Goal: Task Accomplishment & Management: Manage account settings

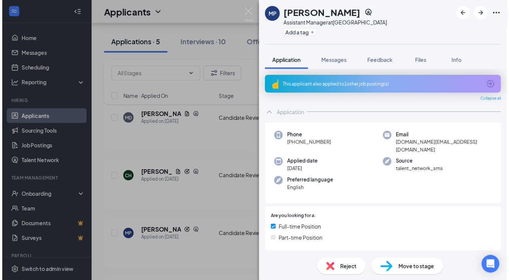
scroll to position [377, 0]
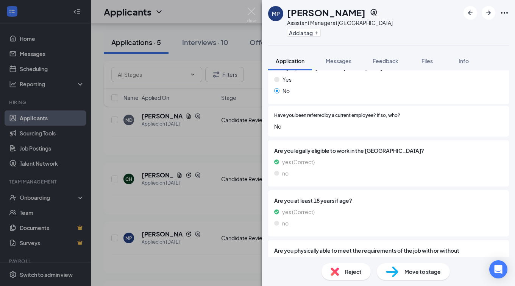
click at [224, 56] on div "MP [PERSON_NAME] Assistant Manager at [GEOGRAPHIC_DATA] Add a tag Application M…" at bounding box center [257, 143] width 515 height 286
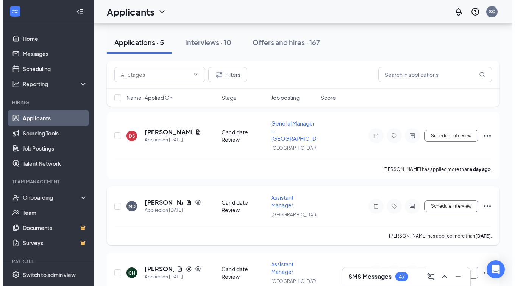
scroll to position [114, 0]
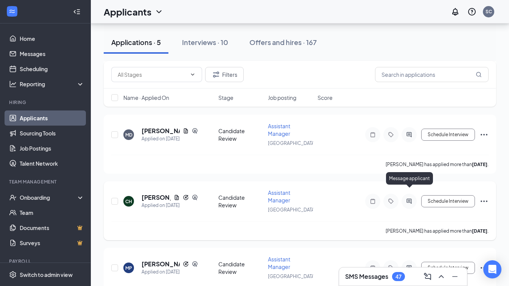
click at [407, 198] on icon "ActiveChat" at bounding box center [409, 201] width 9 height 6
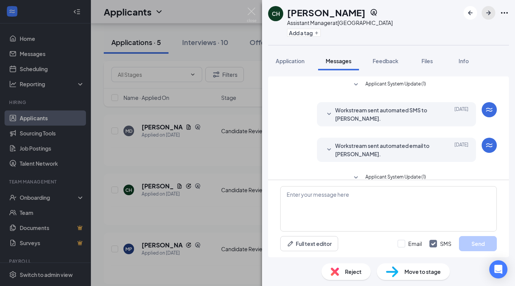
click at [484, 10] on icon "ArrowRight" at bounding box center [488, 12] width 9 height 9
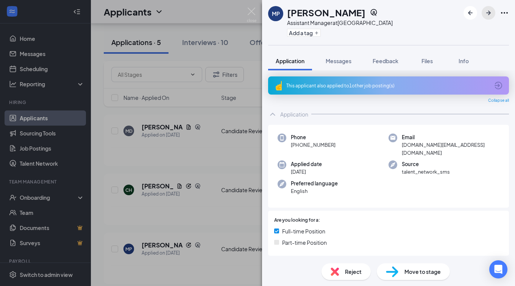
click at [485, 10] on icon "ArrowRight" at bounding box center [488, 12] width 9 height 9
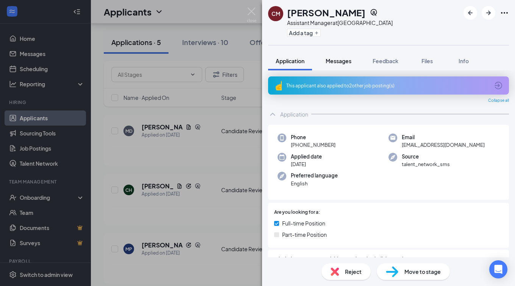
click at [343, 62] on span "Messages" at bounding box center [338, 61] width 26 height 7
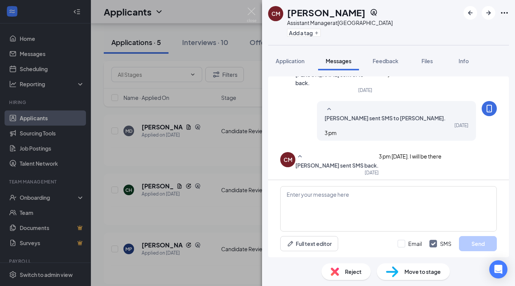
scroll to position [361, 0]
drag, startPoint x: 413, startPoint y: 114, endPoint x: 417, endPoint y: 118, distance: 5.4
click at [417, 118] on div "[PERSON_NAME] sent SMS to [PERSON_NAME]. [DATE] 3 pm" at bounding box center [396, 121] width 159 height 40
click at [347, 274] on span "Reject" at bounding box center [353, 272] width 17 height 8
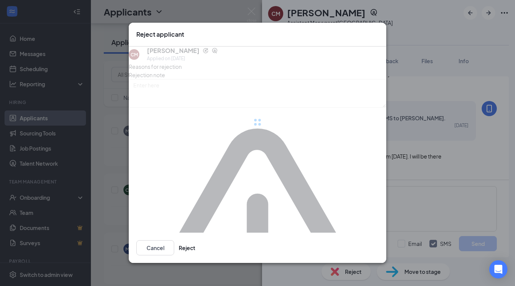
click at [353, 211] on div "CM [PERSON_NAME] Applied on [DATE] Reasons for rejection Rejection note No reje…" at bounding box center [257, 219] width 257 height 344
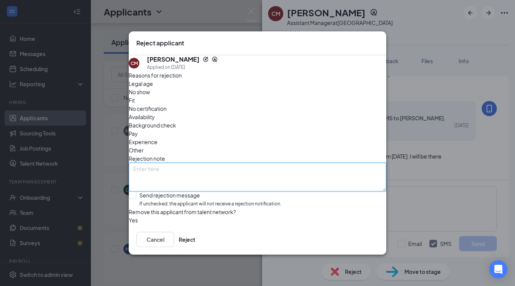
click at [357, 163] on textarea at bounding box center [257, 177] width 257 height 29
type textarea "no show"
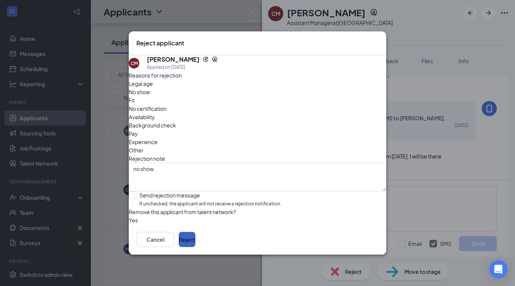
click at [195, 246] on button "Reject" at bounding box center [187, 239] width 17 height 15
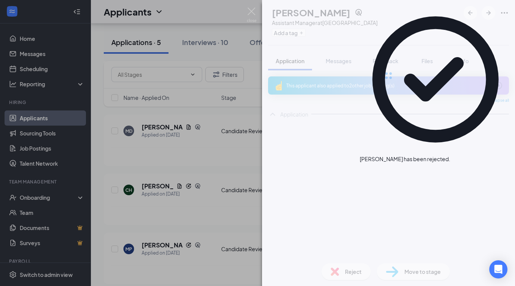
scroll to position [111, 0]
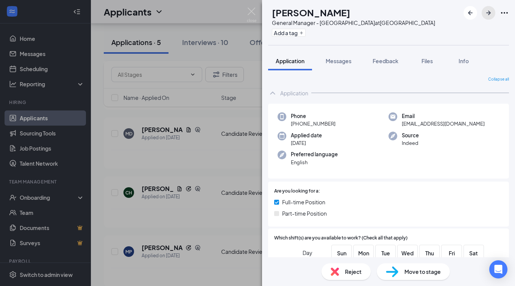
click at [486, 11] on icon "ArrowRight" at bounding box center [488, 12] width 9 height 9
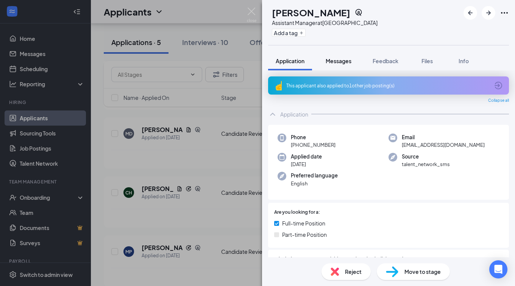
click at [348, 66] on button "Messages" at bounding box center [338, 60] width 41 height 19
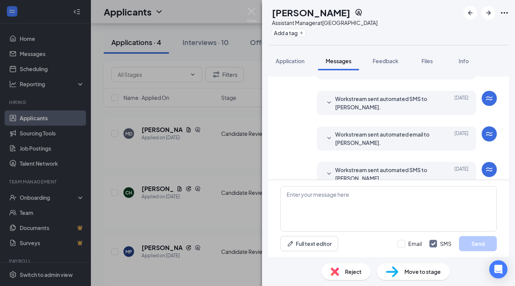
scroll to position [61, 0]
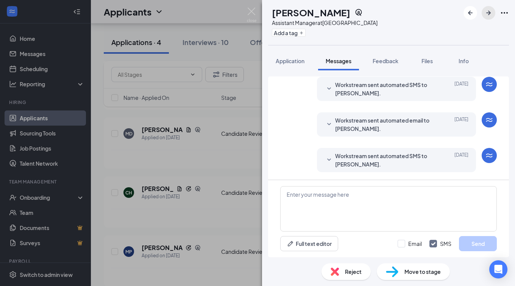
click at [490, 12] on icon "ArrowRight" at bounding box center [488, 13] width 5 height 5
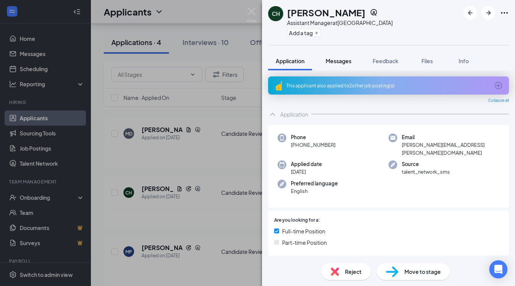
click at [342, 59] on span "Messages" at bounding box center [338, 61] width 26 height 7
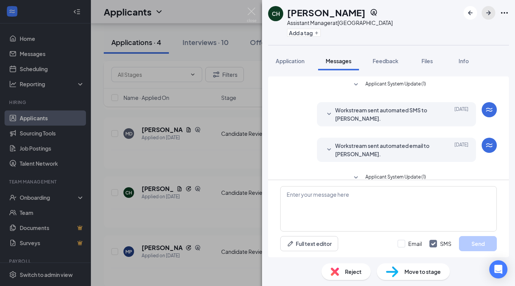
click at [487, 10] on icon "ArrowRight" at bounding box center [488, 12] width 9 height 9
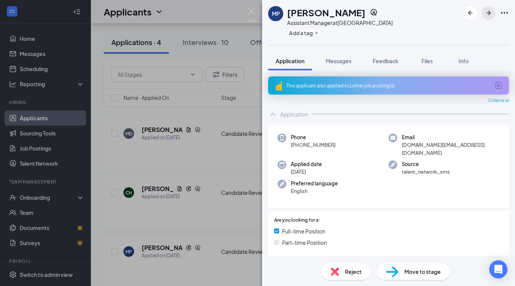
click at [487, 10] on icon "ArrowRight" at bounding box center [488, 12] width 9 height 9
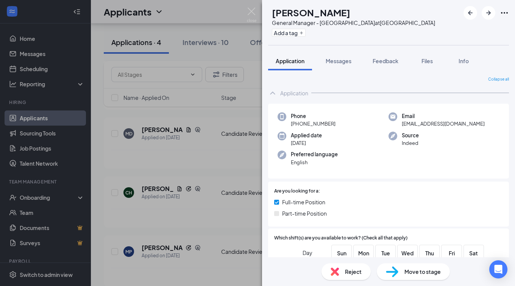
click at [206, 44] on div "DS [PERSON_NAME] General Manager - [GEOGRAPHIC_DATA] at [GEOGRAPHIC_DATA] Add a…" at bounding box center [257, 143] width 515 height 286
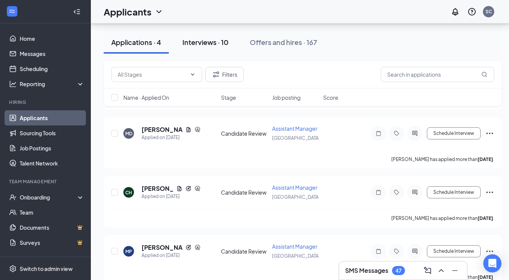
click at [207, 40] on div "Interviews · 10" at bounding box center [205, 41] width 46 height 9
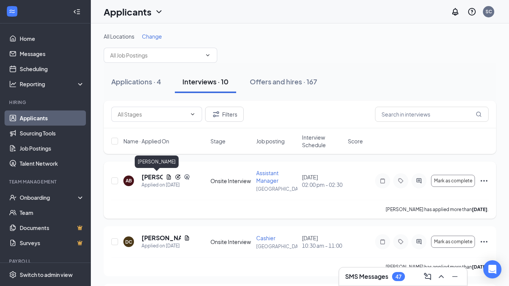
click at [159, 181] on h5 "[PERSON_NAME]" at bounding box center [152, 177] width 21 height 8
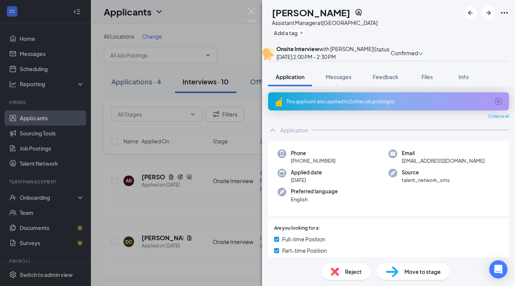
click at [356, 264] on div "Reject" at bounding box center [345, 271] width 49 height 17
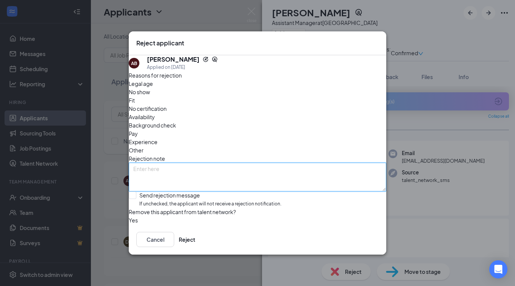
click at [339, 163] on textarea at bounding box center [257, 177] width 257 height 29
type textarea "no show"
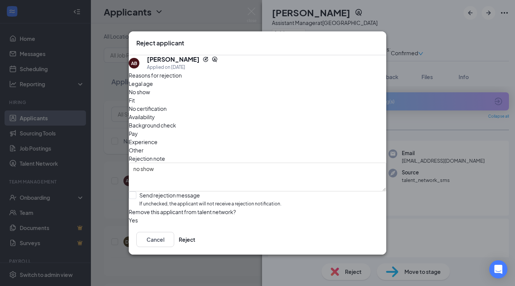
click at [129, 218] on button "button" at bounding box center [129, 220] width 0 height 8
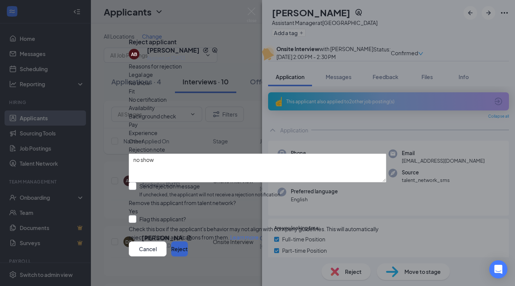
click at [188, 246] on button "Reject" at bounding box center [179, 248] width 17 height 15
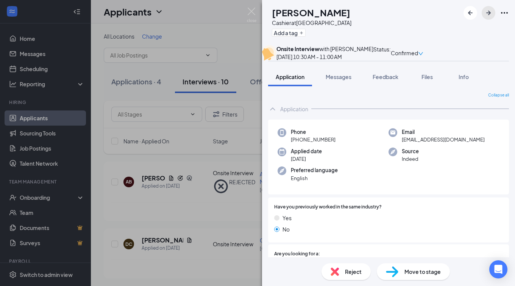
click at [488, 12] on icon "ArrowRight" at bounding box center [488, 12] width 9 height 9
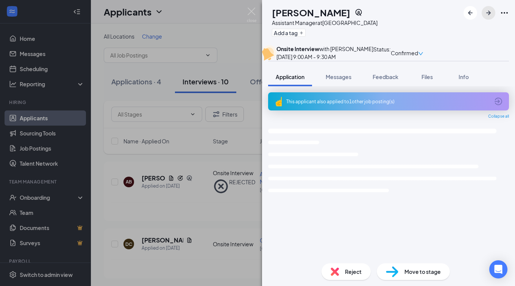
click at [488, 12] on icon "ArrowRight" at bounding box center [488, 12] width 9 height 9
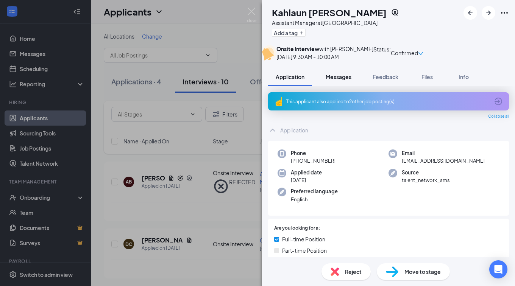
click at [329, 80] on span "Messages" at bounding box center [338, 76] width 26 height 7
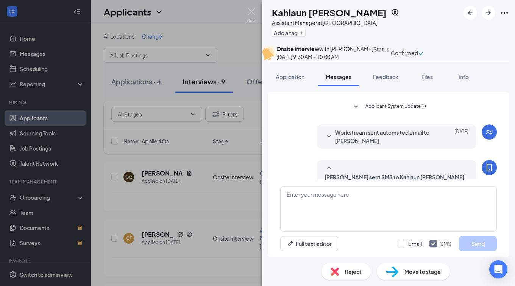
scroll to position [360, 0]
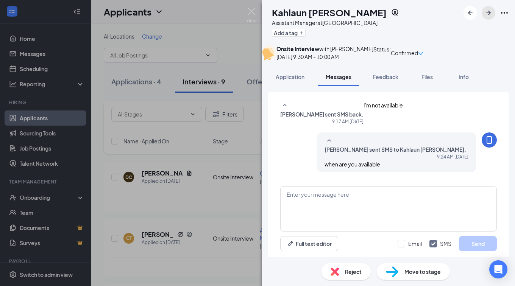
click at [491, 14] on icon "ArrowRight" at bounding box center [488, 12] width 9 height 9
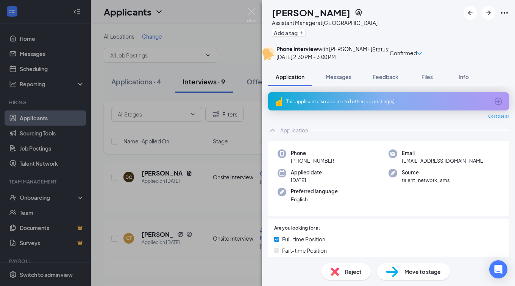
click at [345, 274] on span "Reject" at bounding box center [353, 272] width 17 height 8
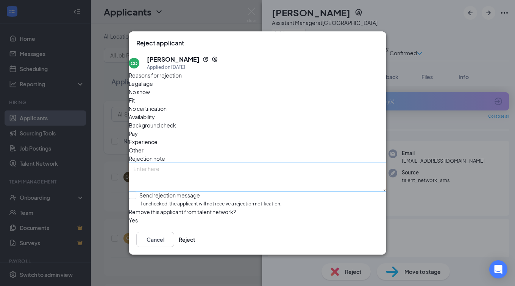
click at [289, 163] on textarea at bounding box center [257, 177] width 257 height 29
type textarea "no how"
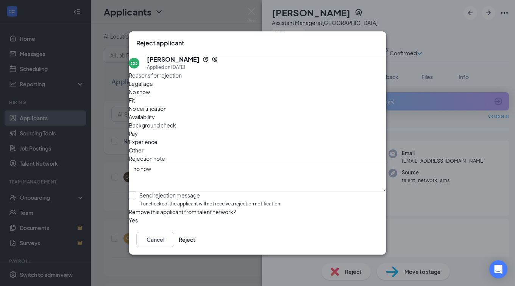
click at [129, 216] on button "button" at bounding box center [129, 220] width 0 height 8
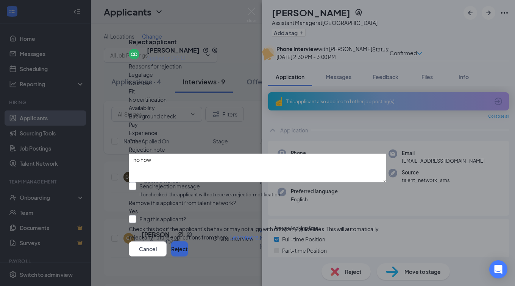
click at [188, 246] on button "Reject" at bounding box center [179, 248] width 17 height 15
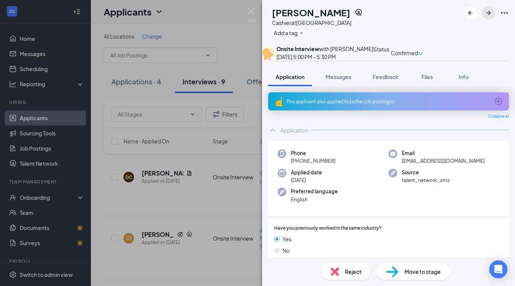
click at [492, 13] on icon "ArrowRight" at bounding box center [488, 12] width 9 height 9
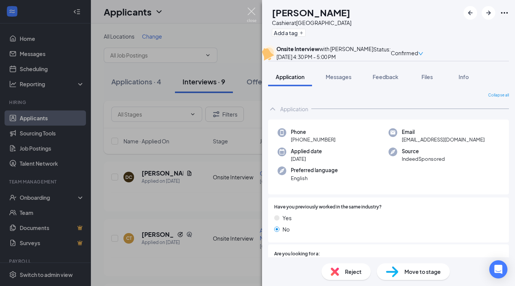
click at [253, 13] on img at bounding box center [251, 15] width 9 height 15
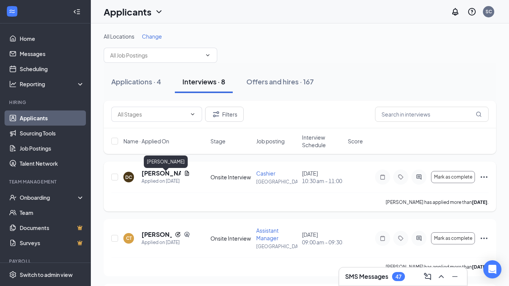
click at [174, 178] on h5 "[PERSON_NAME]" at bounding box center [161, 173] width 39 height 8
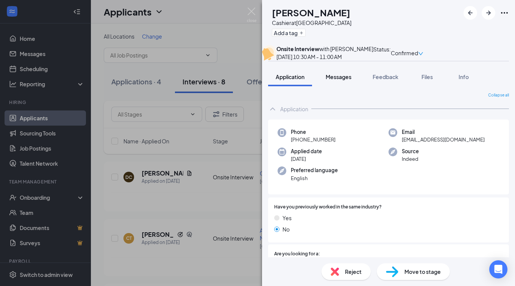
click at [335, 86] on button "Messages" at bounding box center [338, 76] width 41 height 19
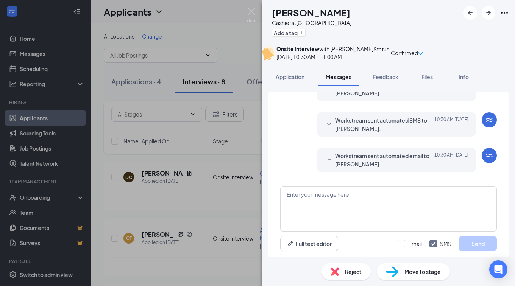
scroll to position [295, 0]
click at [491, 14] on icon "ArrowRight" at bounding box center [488, 12] width 9 height 9
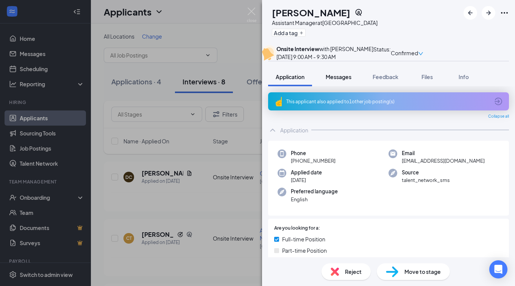
click at [344, 80] on span "Messages" at bounding box center [338, 76] width 26 height 7
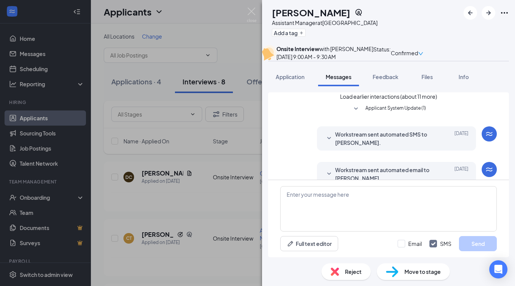
click at [372, 101] on button "Load earlier interactions (about 11 more)" at bounding box center [388, 96] width 97 height 8
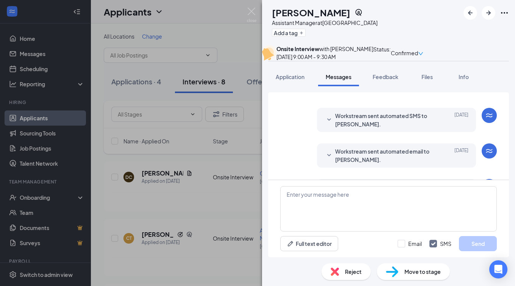
scroll to position [378, 0]
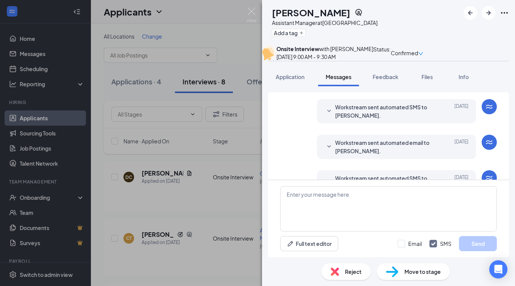
click at [377, 86] on span "Applicant System Update (2)" at bounding box center [395, 81] width 62 height 9
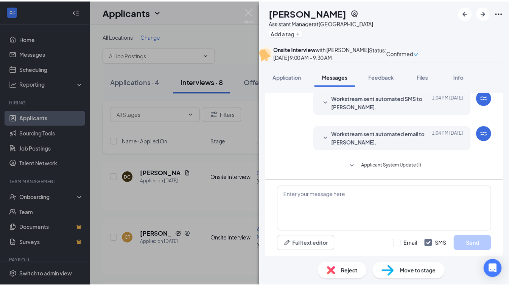
scroll to position [697, 0]
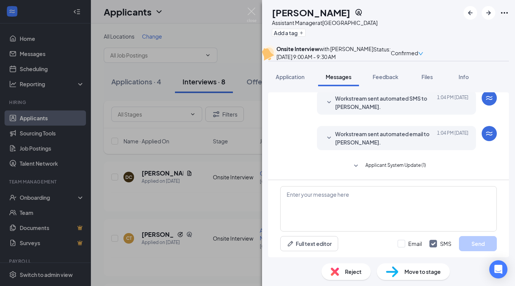
click at [339, 268] on div "Reject" at bounding box center [345, 271] width 49 height 17
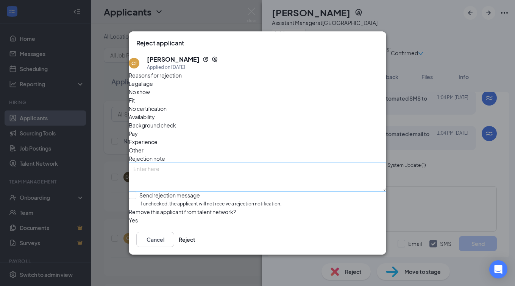
click at [310, 163] on textarea at bounding box center [257, 177] width 257 height 29
type textarea "no showed on first schedule interview"
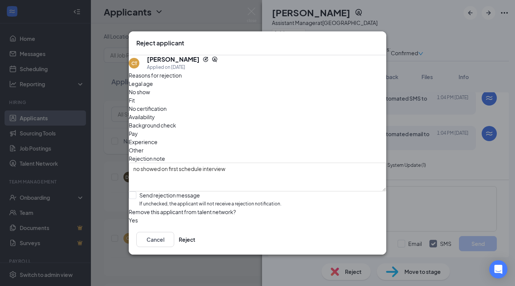
click at [129, 216] on button "button" at bounding box center [129, 220] width 0 height 8
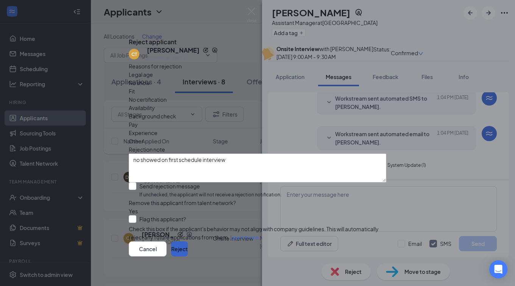
click at [188, 245] on button "Reject" at bounding box center [179, 248] width 17 height 15
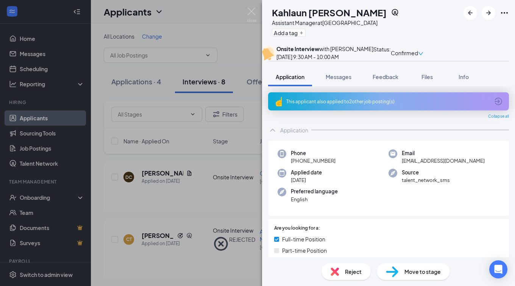
click at [201, 203] on div "KM [PERSON_NAME] Assistant Manager at [GEOGRAPHIC_DATA] Add a tag Onsite Interv…" at bounding box center [257, 143] width 515 height 286
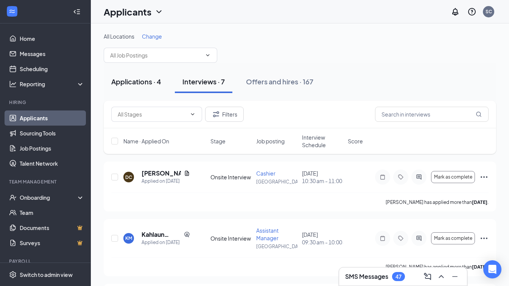
click at [134, 84] on div "Applications · 4" at bounding box center [136, 81] width 50 height 9
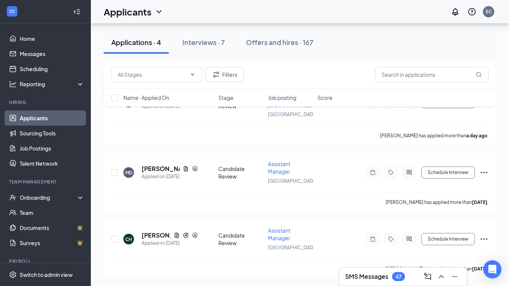
scroll to position [114, 0]
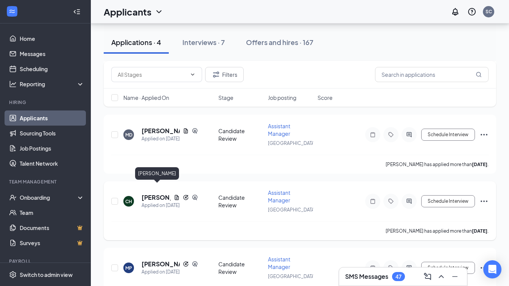
click at [145, 193] on h5 "[PERSON_NAME]" at bounding box center [156, 197] width 29 height 8
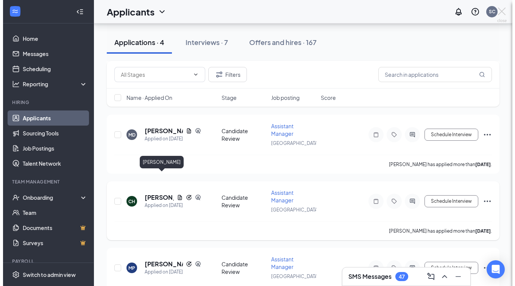
scroll to position [111, 0]
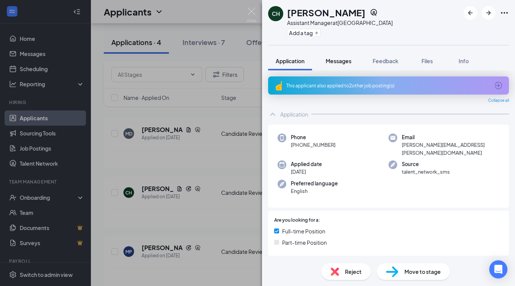
click at [339, 56] on button "Messages" at bounding box center [338, 60] width 41 height 19
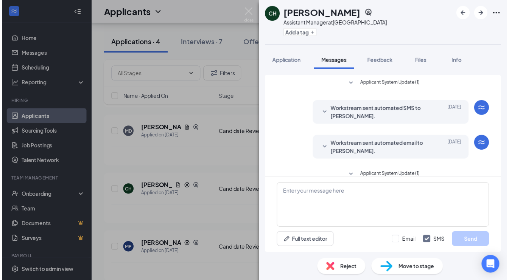
scroll to position [83, 0]
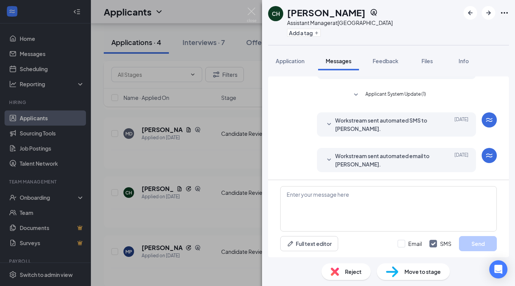
click at [219, 142] on div "CH [PERSON_NAME] Assistant Manager at [GEOGRAPHIC_DATA] Add a tag Application M…" at bounding box center [257, 143] width 515 height 286
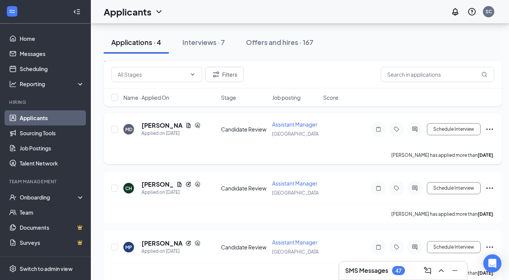
scroll to position [117, 0]
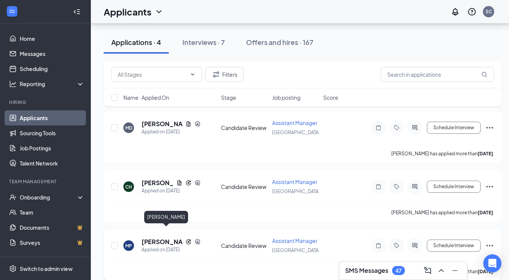
click at [176, 238] on h5 "[PERSON_NAME]" at bounding box center [162, 242] width 41 height 8
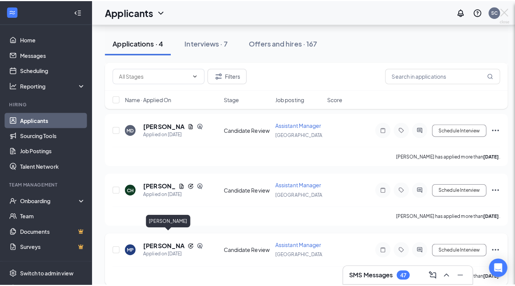
scroll to position [111, 0]
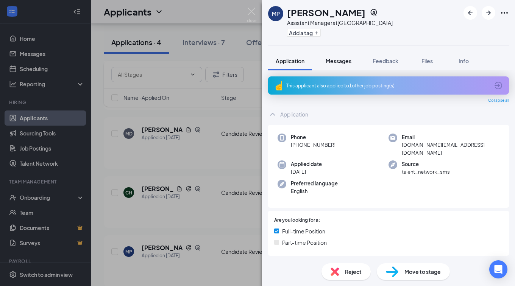
drag, startPoint x: 326, startPoint y: 58, endPoint x: 327, endPoint y: 61, distance: 3.8
click at [327, 58] on span "Messages" at bounding box center [338, 61] width 26 height 7
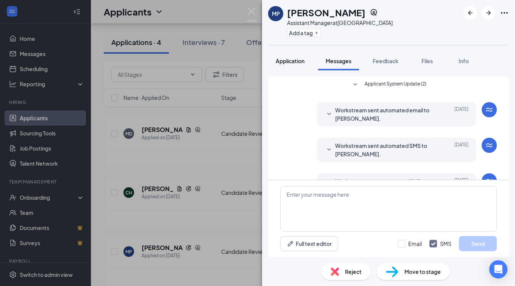
click at [304, 60] on span "Application" at bounding box center [290, 61] width 29 height 7
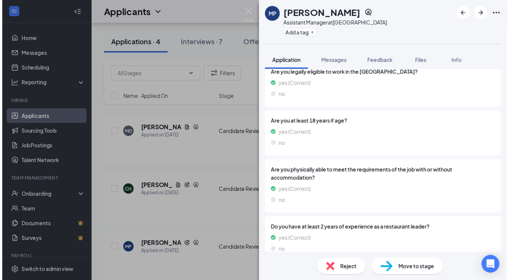
scroll to position [303, 0]
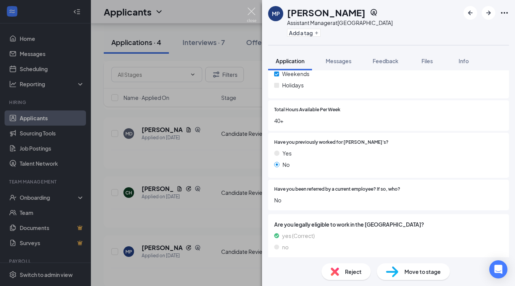
click at [251, 10] on img at bounding box center [251, 15] width 9 height 15
